Goal: Information Seeking & Learning: Check status

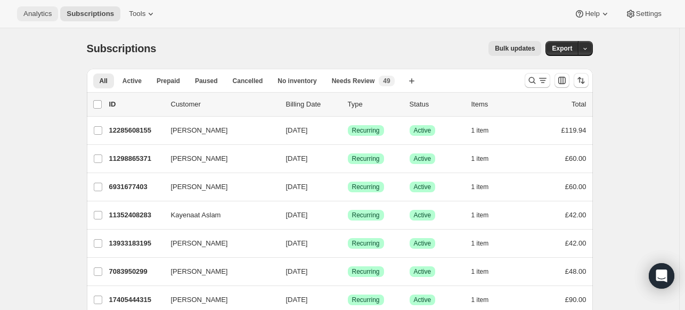
click at [30, 17] on span "Analytics" at bounding box center [37, 14] width 28 height 9
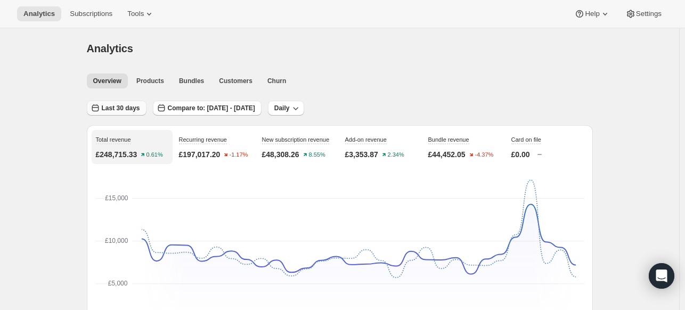
click at [135, 106] on span "Last 30 days" at bounding box center [121, 108] width 38 height 9
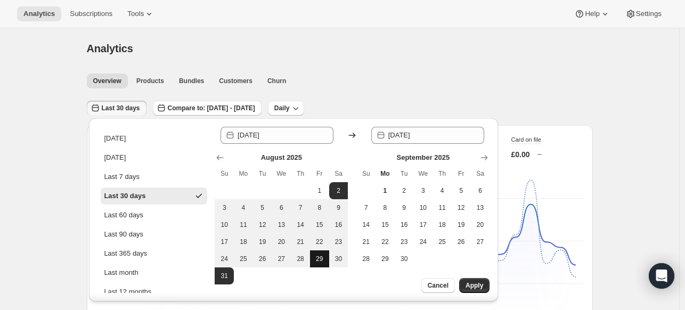
click at [317, 260] on span "29" at bounding box center [319, 259] width 11 height 9
type input "[DATE]"
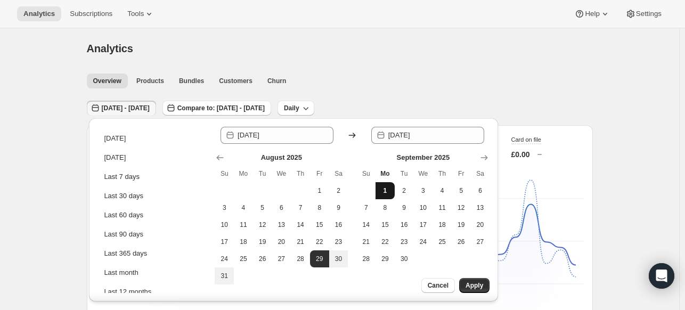
click at [392, 189] on button "1" at bounding box center [385, 190] width 19 height 17
type input "[DATE]"
click at [478, 283] on span "Apply" at bounding box center [475, 285] width 18 height 9
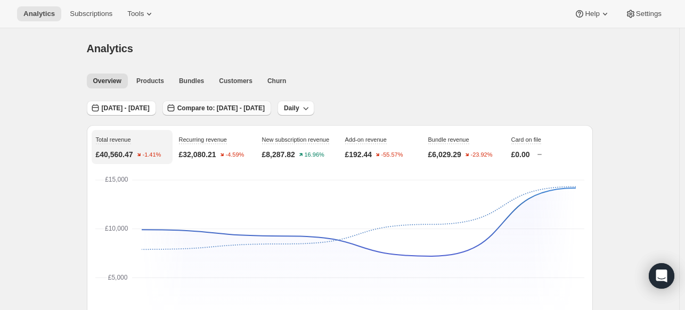
click at [260, 104] on span "Compare to: [DATE] - [DATE]" at bounding box center [220, 108] width 87 height 9
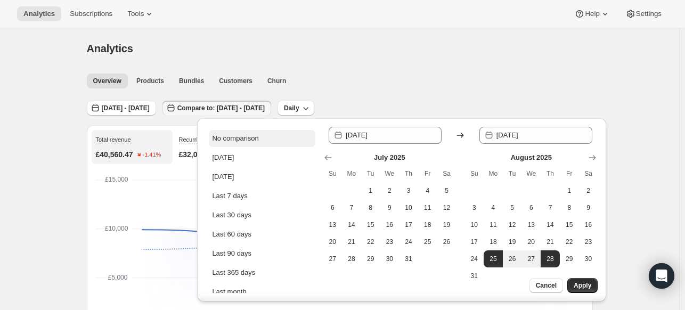
click at [257, 136] on div "No comparison" at bounding box center [235, 138] width 46 height 11
type input "[DATE]"
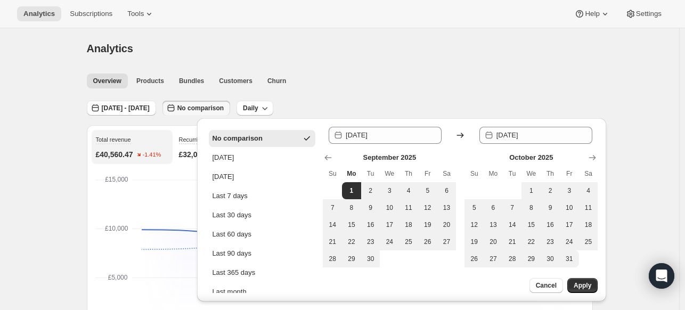
click at [585, 283] on span "Apply" at bounding box center [583, 285] width 18 height 9
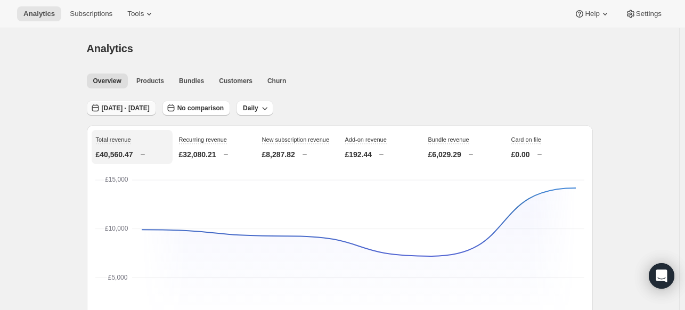
click at [150, 110] on span "[DATE] - [DATE]" at bounding box center [126, 108] width 48 height 9
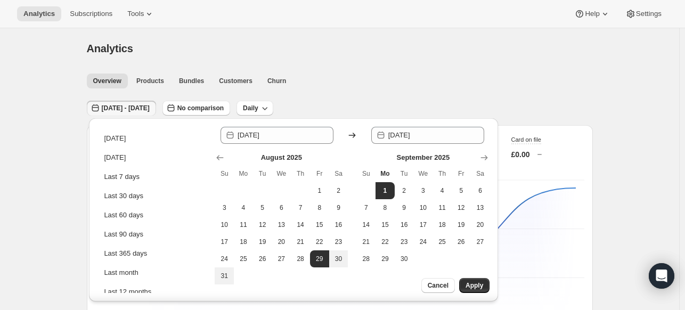
click at [393, 68] on div "Analytics. This page is ready Analytics" at bounding box center [340, 48] width 506 height 41
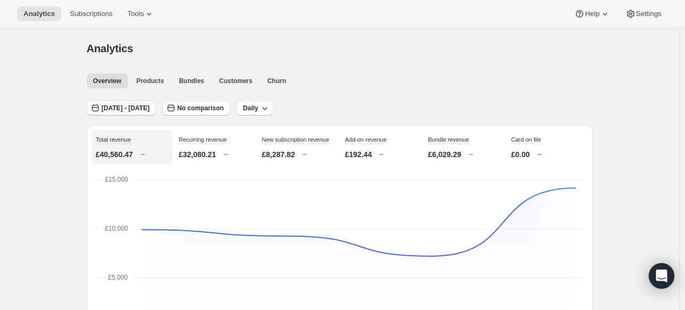
click at [146, 109] on span "[DATE] - [DATE]" at bounding box center [126, 108] width 48 height 9
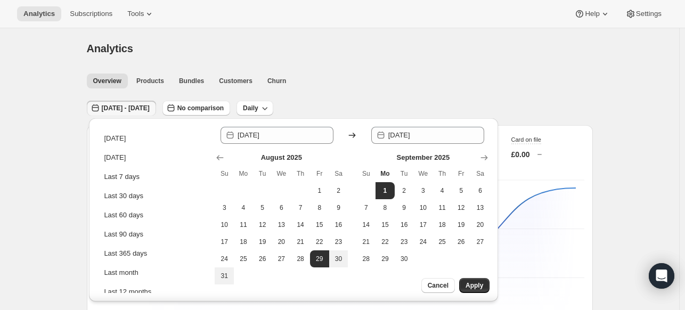
click at [360, 71] on div "Overview Products Bundles Customers Churn More views Overview Products Bundles …" at bounding box center [336, 80] width 513 height 23
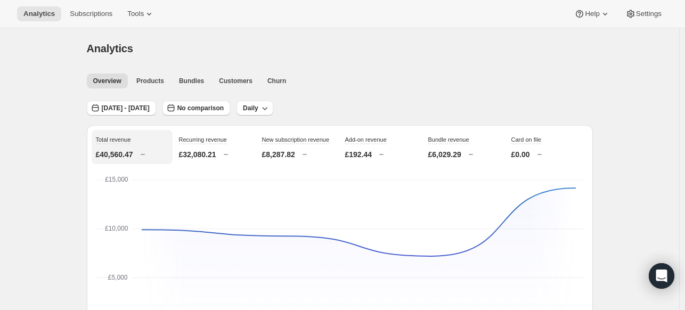
click at [230, 114] on button "No comparison" at bounding box center [197, 108] width 68 height 15
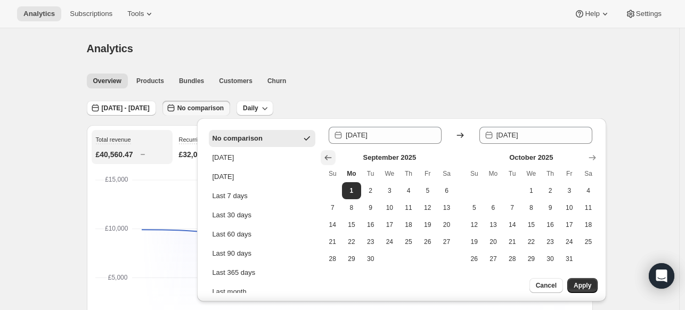
click at [327, 160] on icon "Show previous month, August 2025" at bounding box center [328, 157] width 11 height 11
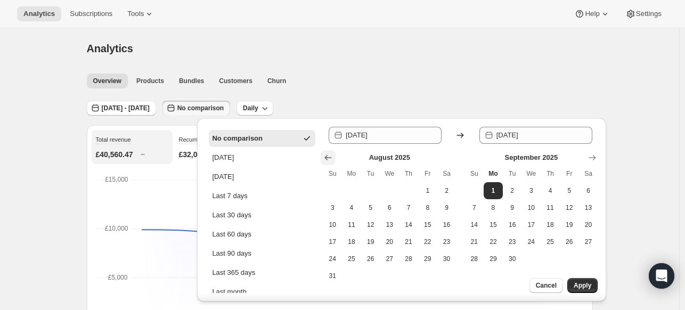
click at [327, 160] on icon "Show previous month, July 2025" at bounding box center [328, 157] width 11 height 11
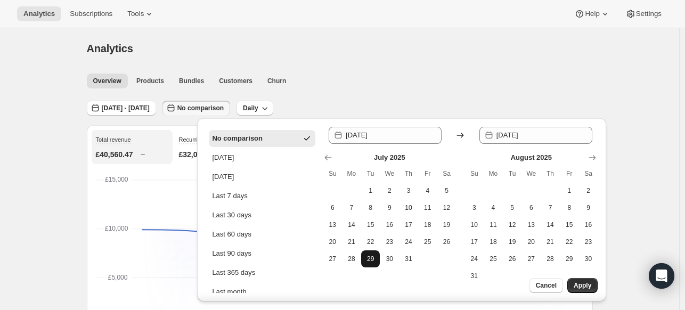
click at [375, 261] on span "29" at bounding box center [371, 259] width 11 height 9
type input "[DATE]"
click at [565, 193] on span "1" at bounding box center [569, 191] width 11 height 9
type input "[DATE]"
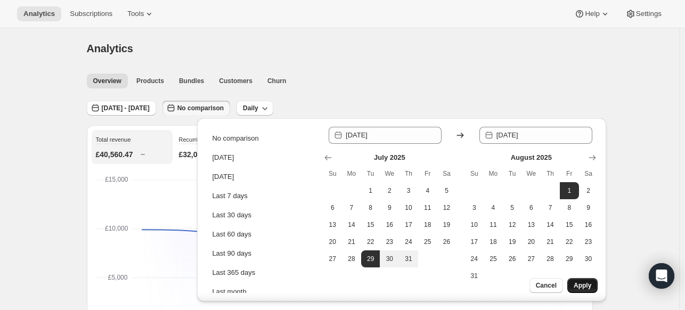
click at [580, 283] on span "Apply" at bounding box center [583, 285] width 18 height 9
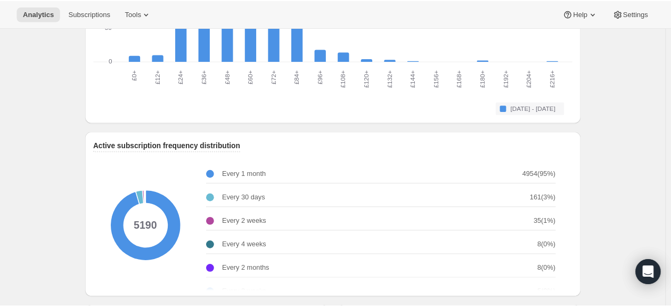
scroll to position [1279, 0]
